Goal: Information Seeking & Learning: Get advice/opinions

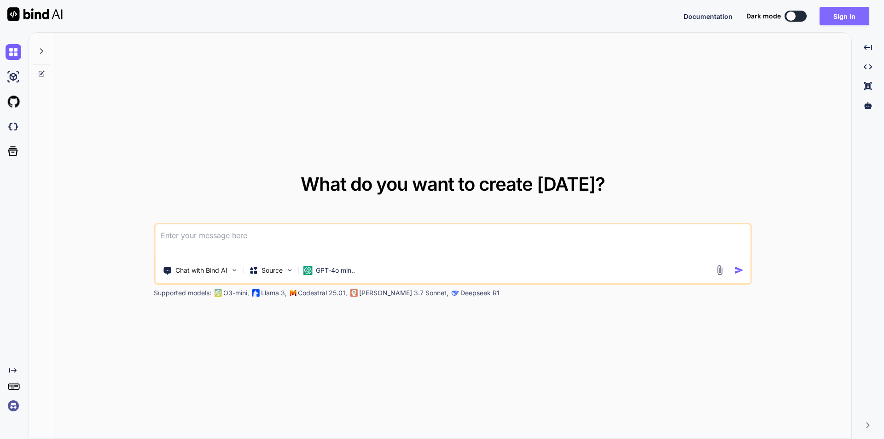
click at [828, 13] on button "Sign in" at bounding box center [844, 16] width 50 height 18
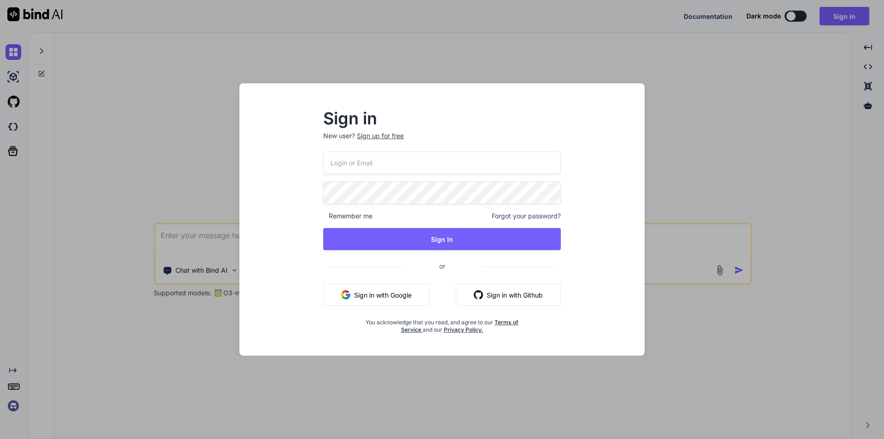
click at [369, 166] on input "email" at bounding box center [442, 162] width 238 height 23
type input "[EMAIL_ADDRESS][DOMAIN_NAME]"
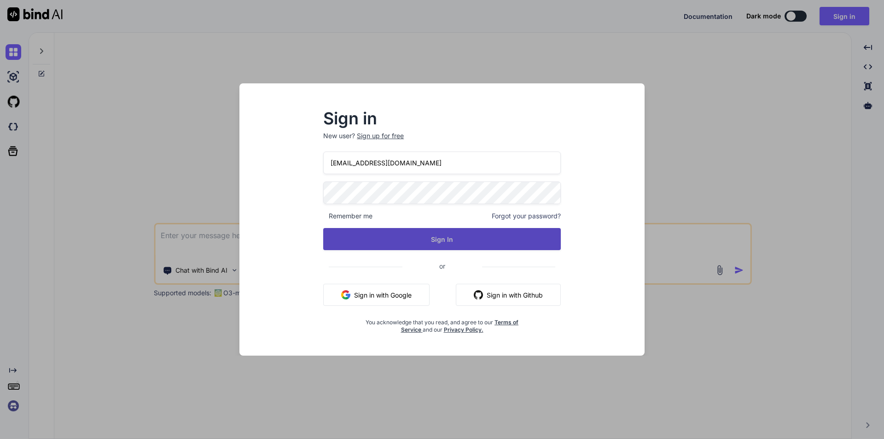
click at [428, 243] on button "Sign In" at bounding box center [442, 239] width 238 height 22
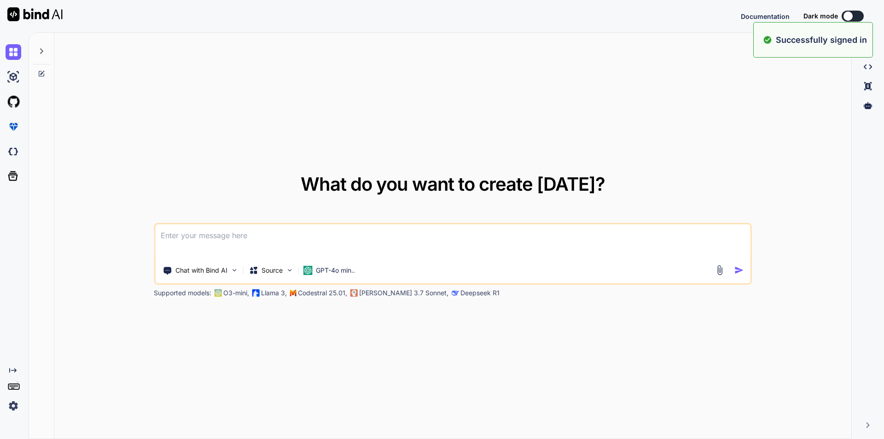
type textarea "x"
click at [259, 245] on textarea at bounding box center [452, 241] width 595 height 34
type textarea "h"
type textarea "x"
type textarea "hi"
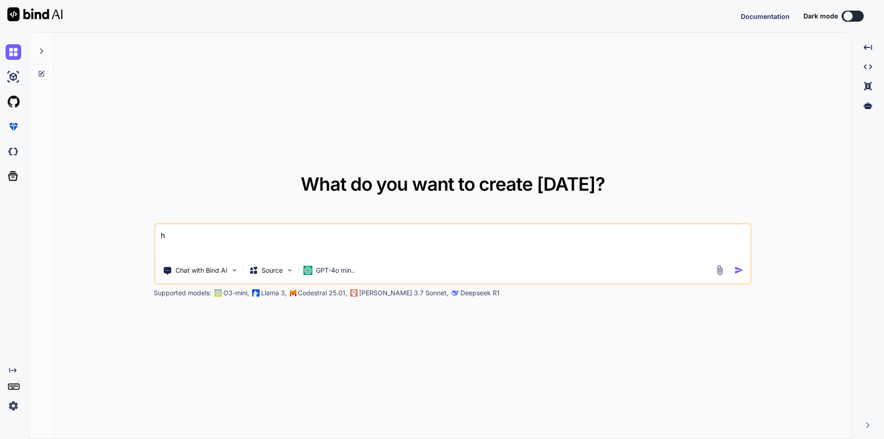
type textarea "x"
type textarea "h"
type textarea "x"
type textarea "hi"
type textarea "x"
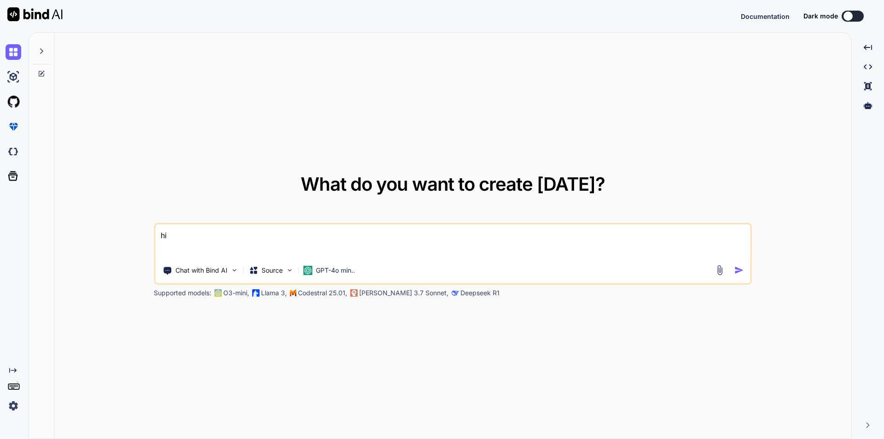
type textarea "hi"
click at [739, 271] on img "button" at bounding box center [739, 270] width 10 height 10
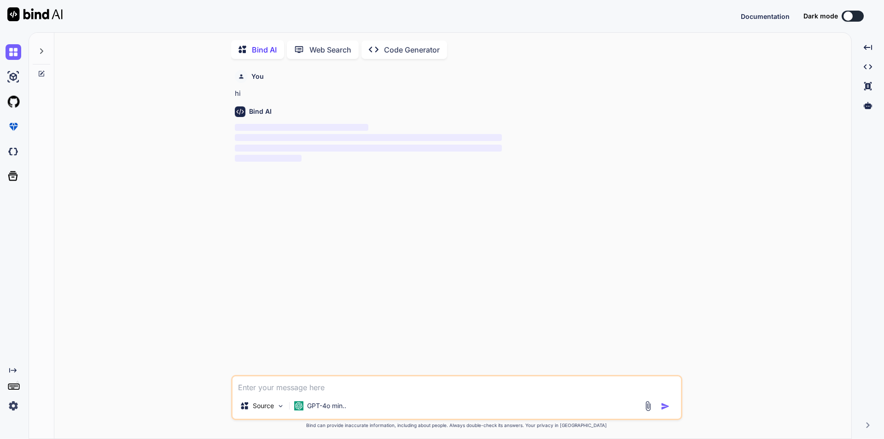
scroll to position [4, 0]
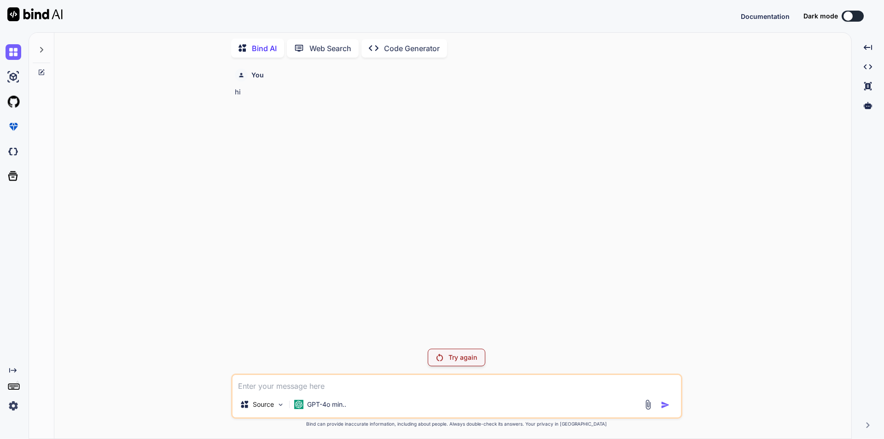
click at [448, 355] on p "Try again" at bounding box center [462, 357] width 29 height 9
click at [443, 359] on div "Try again" at bounding box center [457, 356] width 58 height 17
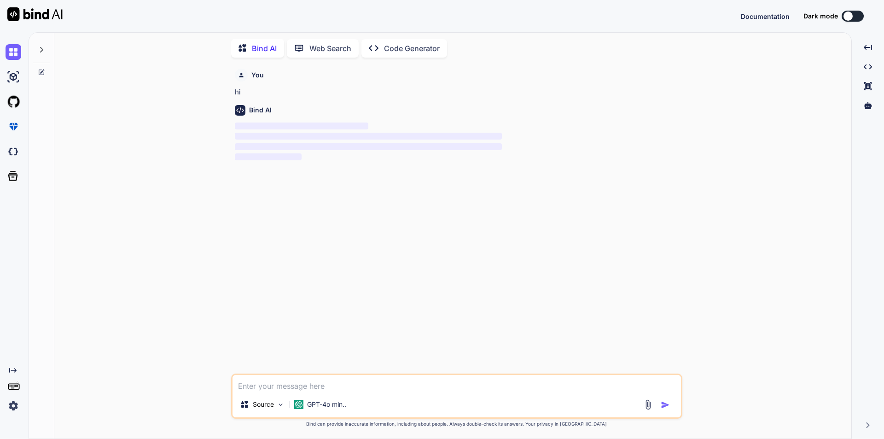
type textarea "x"
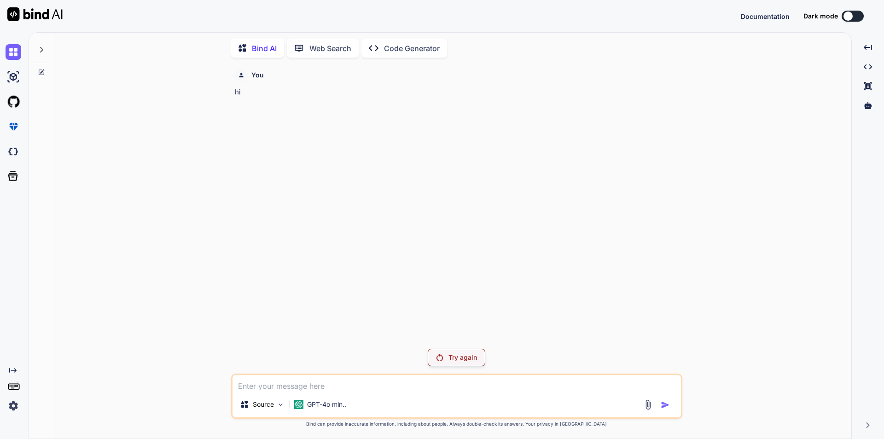
click at [12, 404] on img at bounding box center [14, 406] width 16 height 16
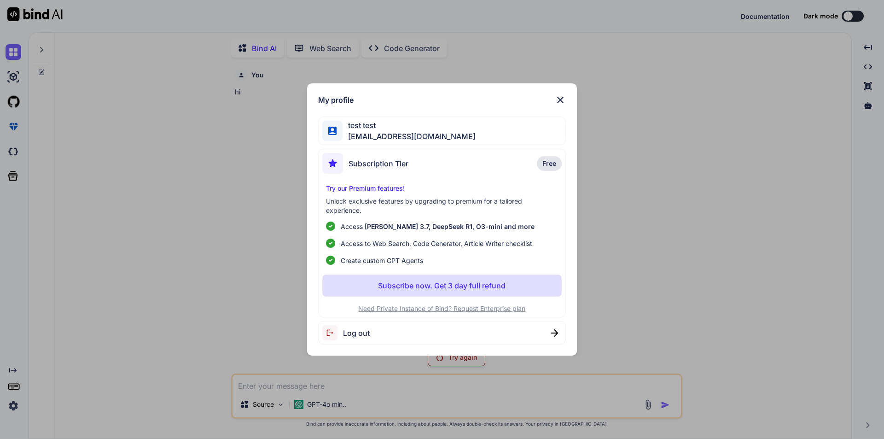
click at [562, 97] on img at bounding box center [560, 99] width 11 height 11
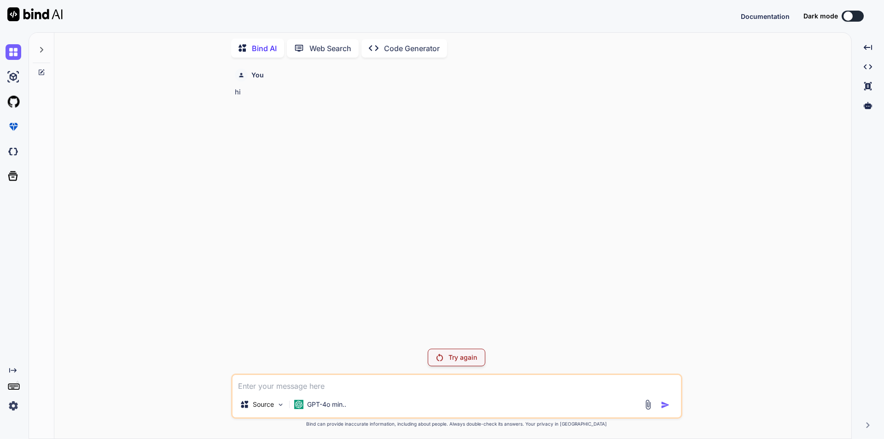
click at [854, 18] on button at bounding box center [852, 16] width 22 height 11
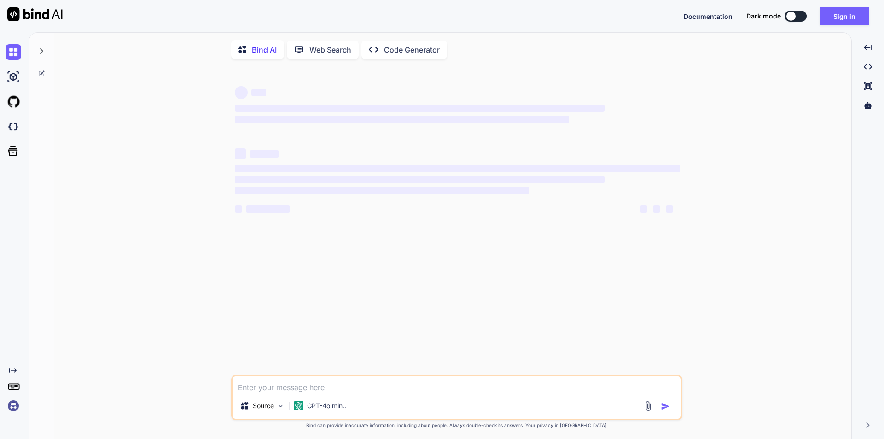
type textarea "x"
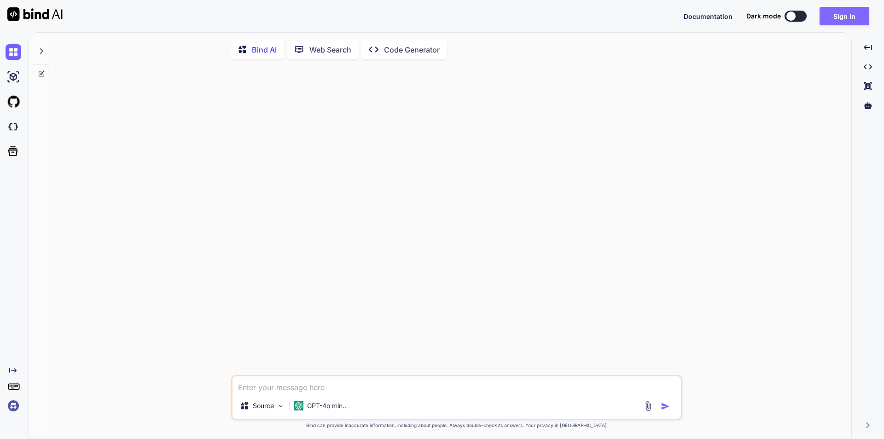
click at [839, 16] on button "Sign in" at bounding box center [844, 16] width 50 height 18
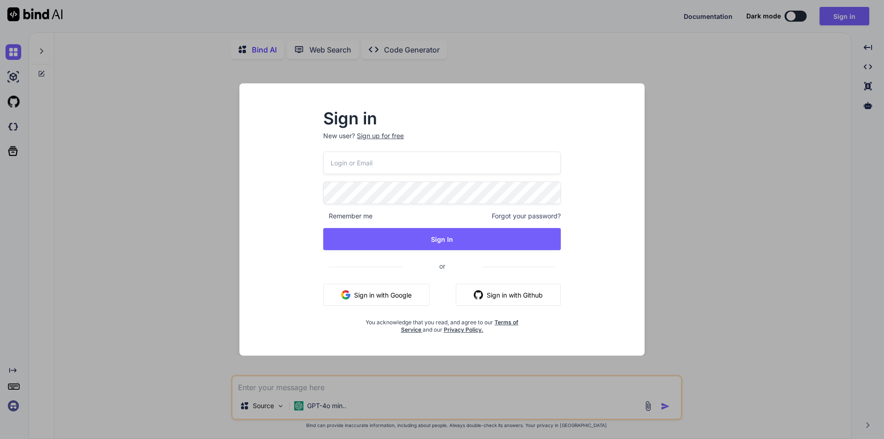
click at [411, 163] on input "email" at bounding box center [442, 162] width 238 height 23
type input "[EMAIL_ADDRESS][DOMAIN_NAME]"
click at [336, 219] on span "Remember me" at bounding box center [347, 215] width 49 height 9
click at [329, 217] on span "Remember me" at bounding box center [347, 215] width 49 height 9
click at [323, 216] on div "Sign in New user? Sign up for free fcbarcelolna+test@gmail.com Remember me Forg…" at bounding box center [441, 222] width 267 height 222
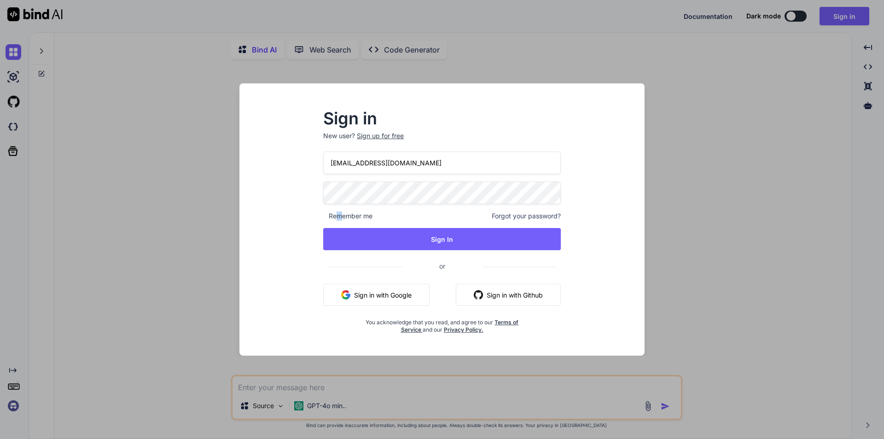
click at [340, 215] on span "Remember me" at bounding box center [347, 215] width 49 height 9
click at [374, 215] on div "Remember me Forgot your password?" at bounding box center [442, 215] width 238 height 9
click at [317, 213] on div "Sign in New user? Sign up for free fcbarcelolna+test@gmail.com Remember me Forg…" at bounding box center [441, 222] width 267 height 222
click at [325, 217] on span "Remember me" at bounding box center [347, 215] width 49 height 9
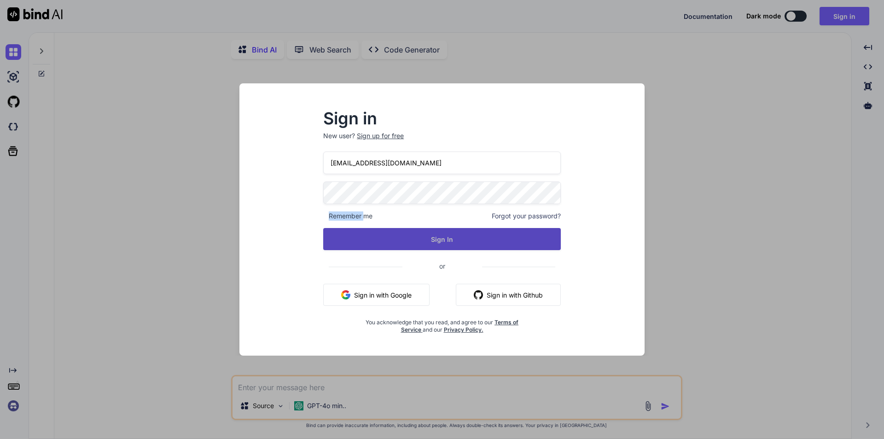
click at [382, 239] on button "Sign In" at bounding box center [442, 239] width 238 height 22
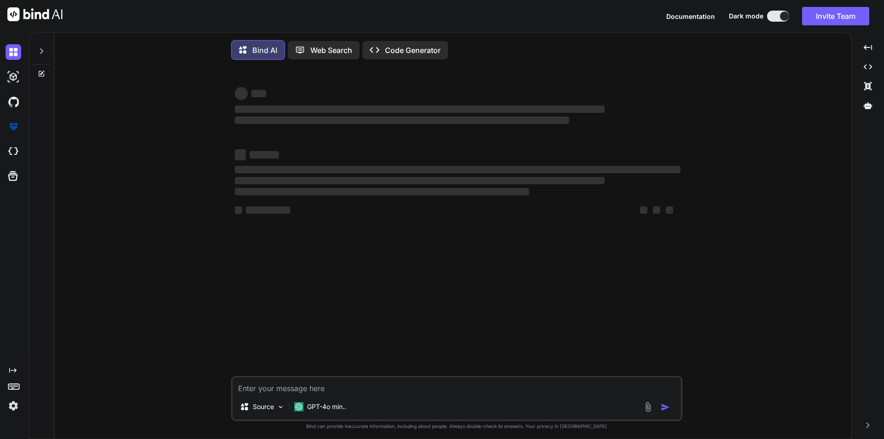
type textarea "x"
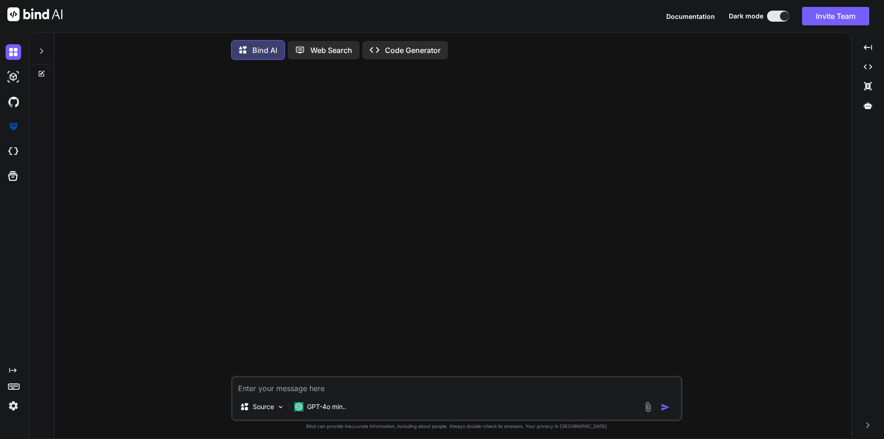
click at [325, 383] on textarea at bounding box center [456, 385] width 448 height 17
type textarea "h"
type textarea "x"
type textarea "hi"
type textarea "x"
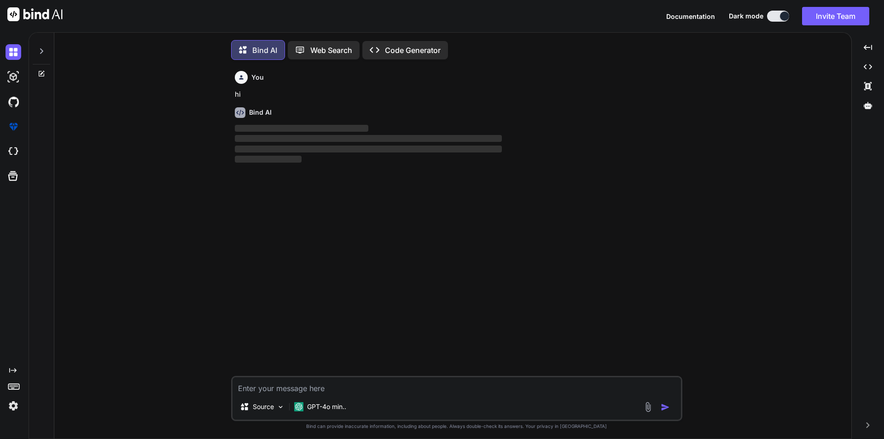
scroll to position [5, 0]
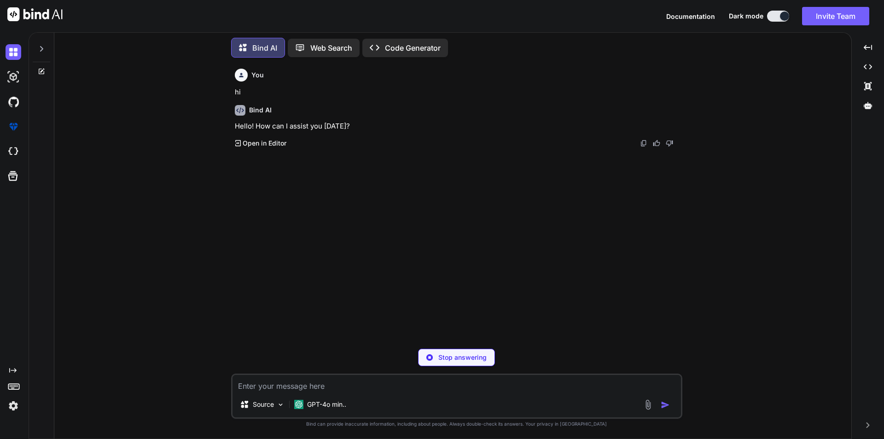
type textarea "x"
click at [316, 383] on textarea at bounding box center [456, 383] width 448 height 17
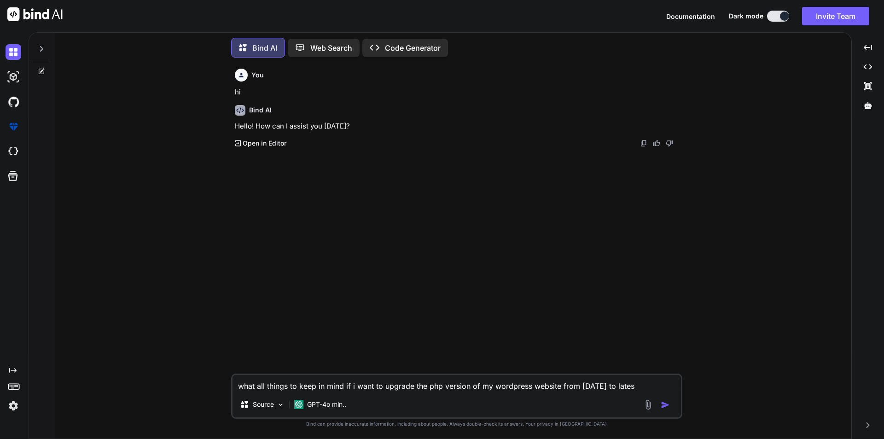
type textarea "what all things to keep in mind if i want to upgrade the php version of my word…"
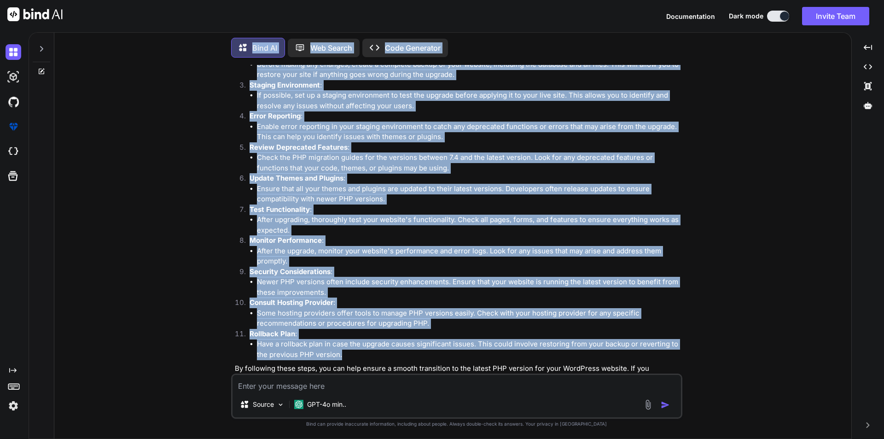
scroll to position [0, 0]
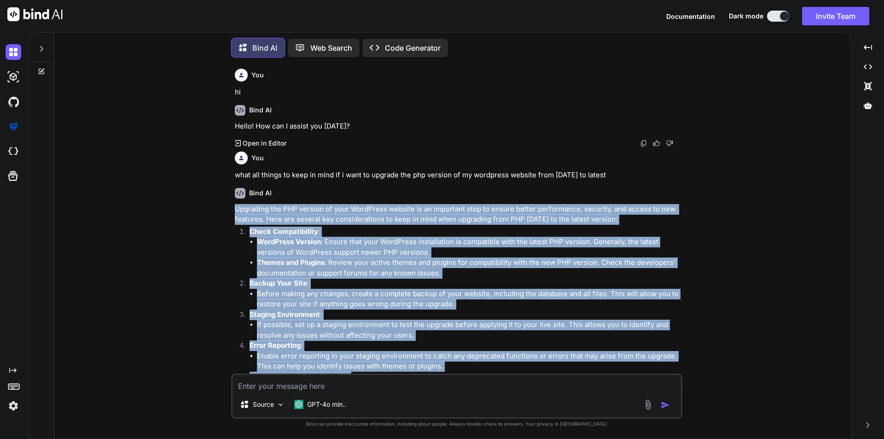
drag, startPoint x: 394, startPoint y: 328, endPoint x: 226, endPoint y: 209, distance: 205.9
click at [226, 209] on div "You hi Bind AI Hello! How can I assist you today? Created with Pixso. Open in E…" at bounding box center [456, 251] width 789 height 373
copy div "Upgrading the PHP version of your WordPress website is an important step to ens…"
click at [694, 257] on div "You hi Bind AI Hello! How can I assist you today? Created with Pixso. Open in E…" at bounding box center [456, 251] width 789 height 373
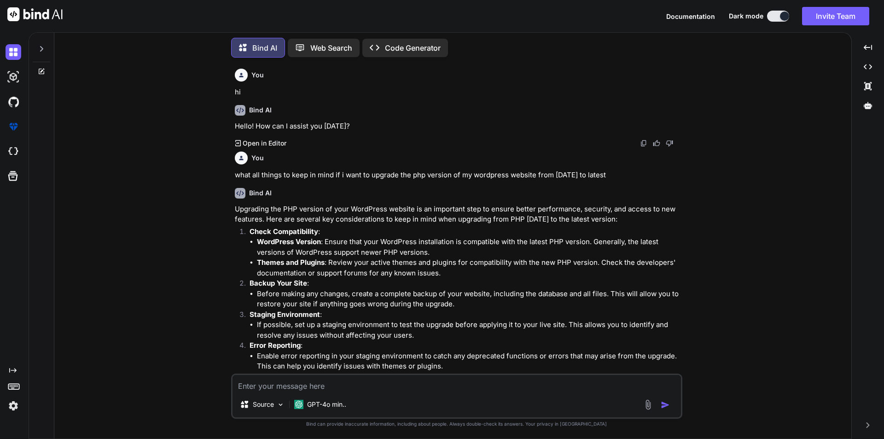
click at [346, 256] on li "WordPress Version : Ensure that your WordPress installation is compatible with …" at bounding box center [468, 247] width 423 height 21
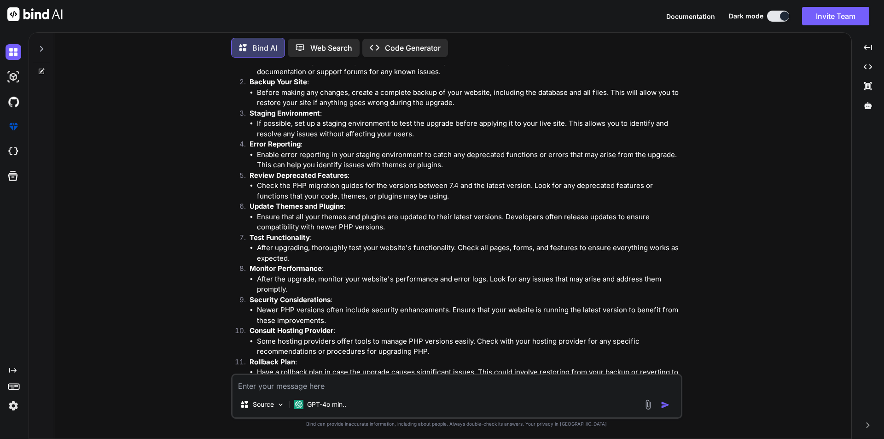
scroll to position [256, 0]
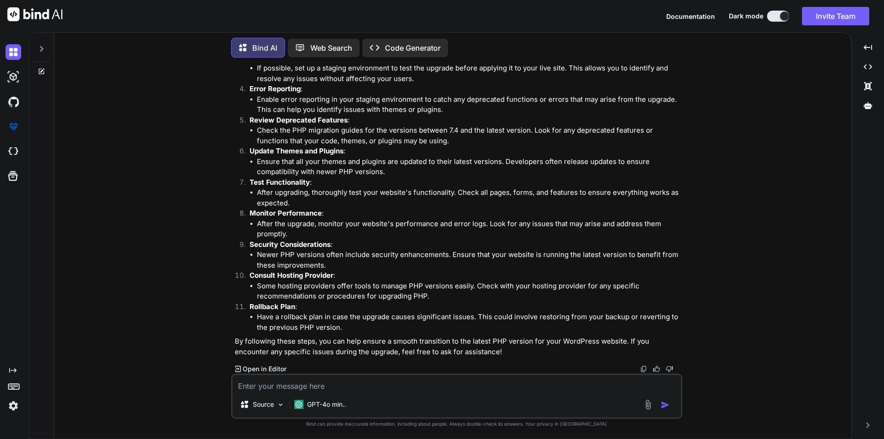
click at [355, 381] on textarea at bounding box center [456, 383] width 448 height 17
type textarea "my wordpress website version is 6.3.6"
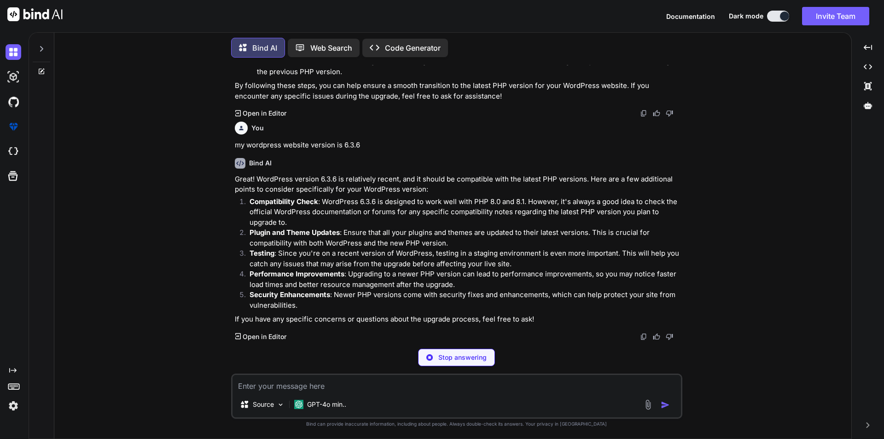
scroll to position [480, 0]
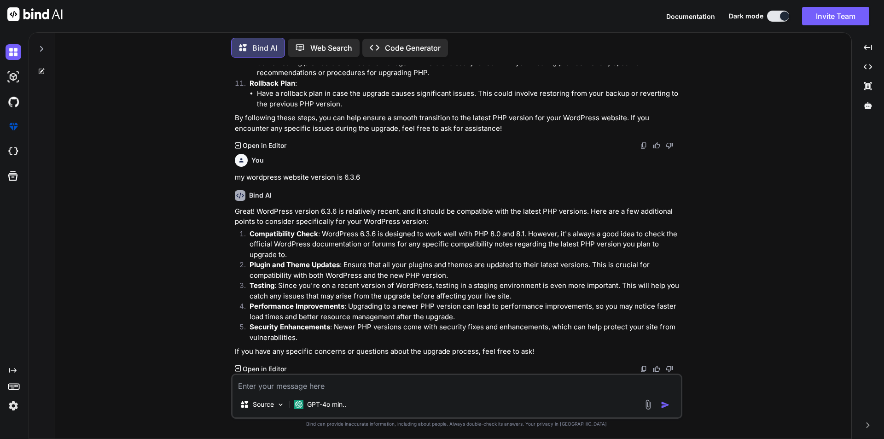
click at [386, 385] on textarea at bounding box center [456, 383] width 448 height 17
type textarea "should i need to update the wordpress version also for upgrading the php versio…"
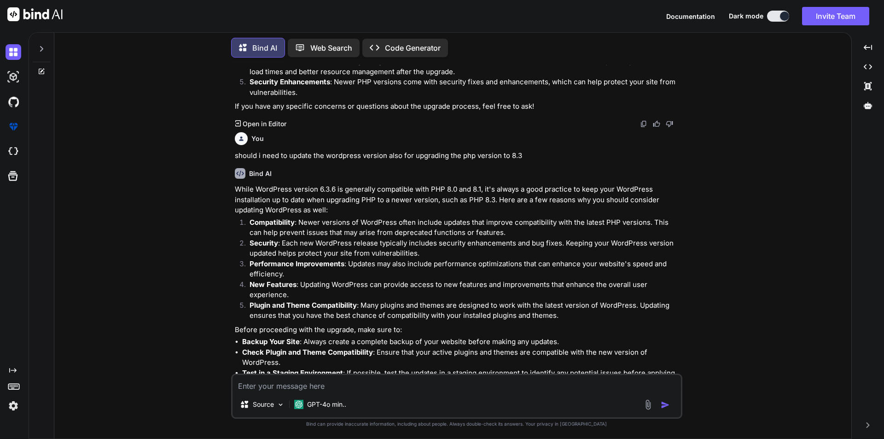
scroll to position [781, 0]
